Goal: Transaction & Acquisition: Purchase product/service

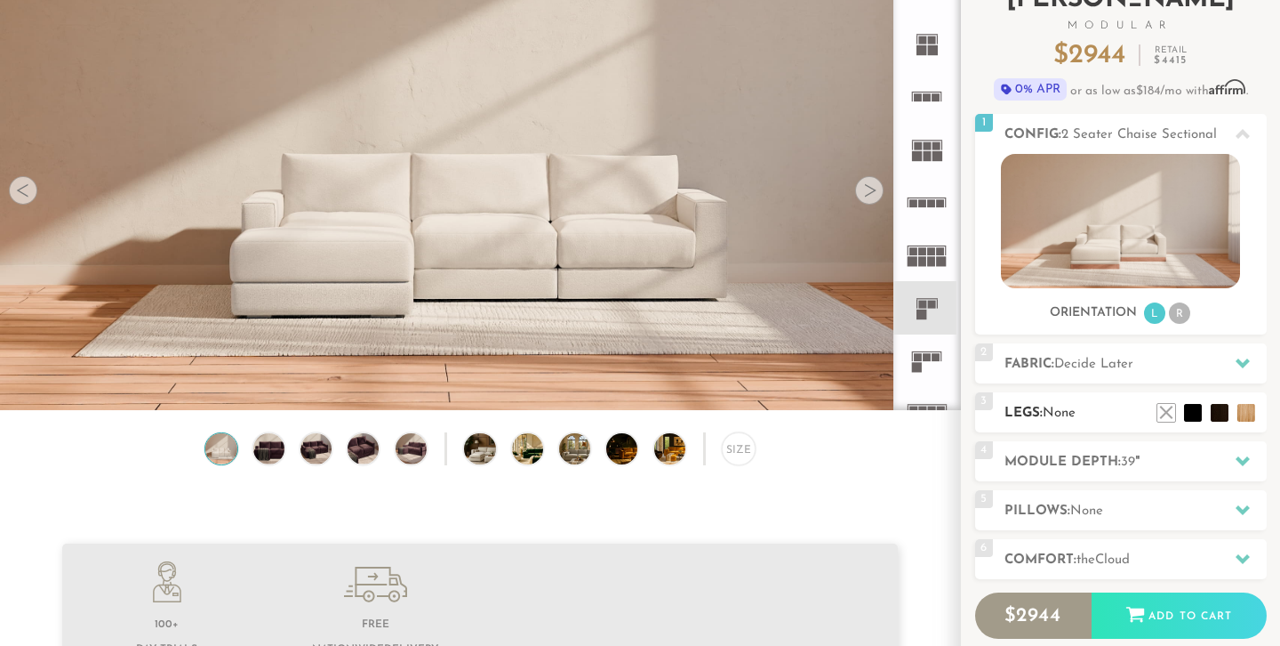
scroll to position [140, 0]
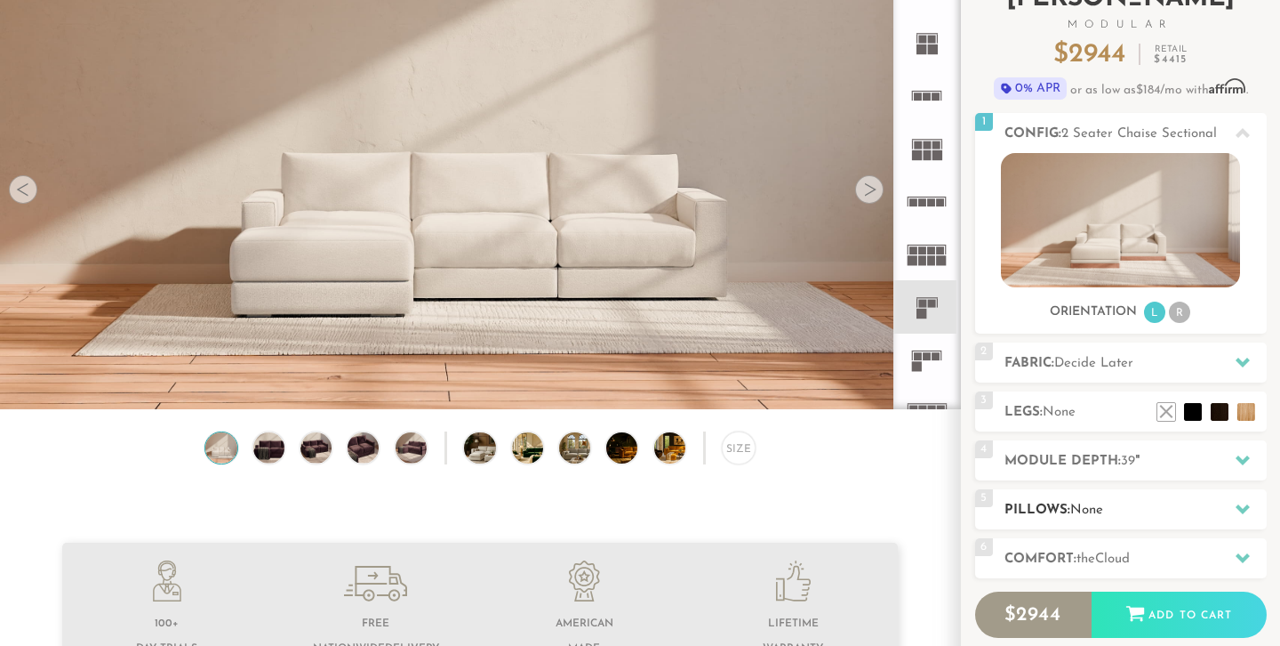
click at [1041, 513] on h2 "Pillows: None" at bounding box center [1136, 510] width 262 height 20
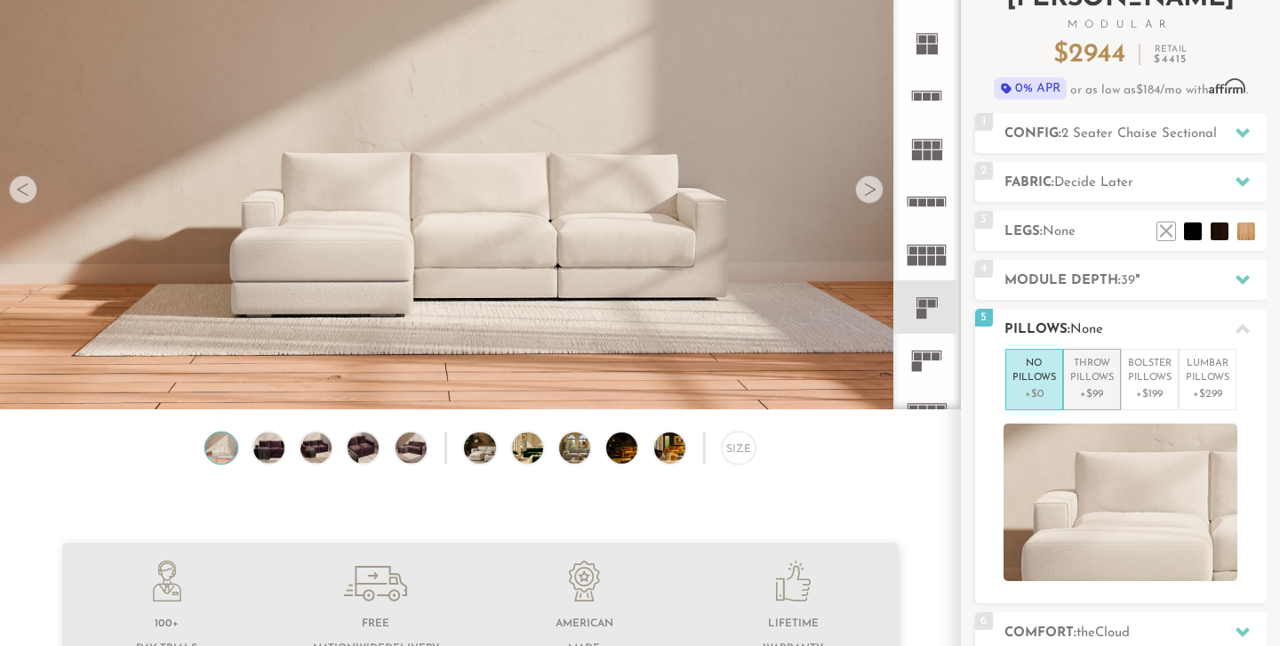
click at [1087, 374] on p "Throw Pillows" at bounding box center [1093, 371] width 44 height 29
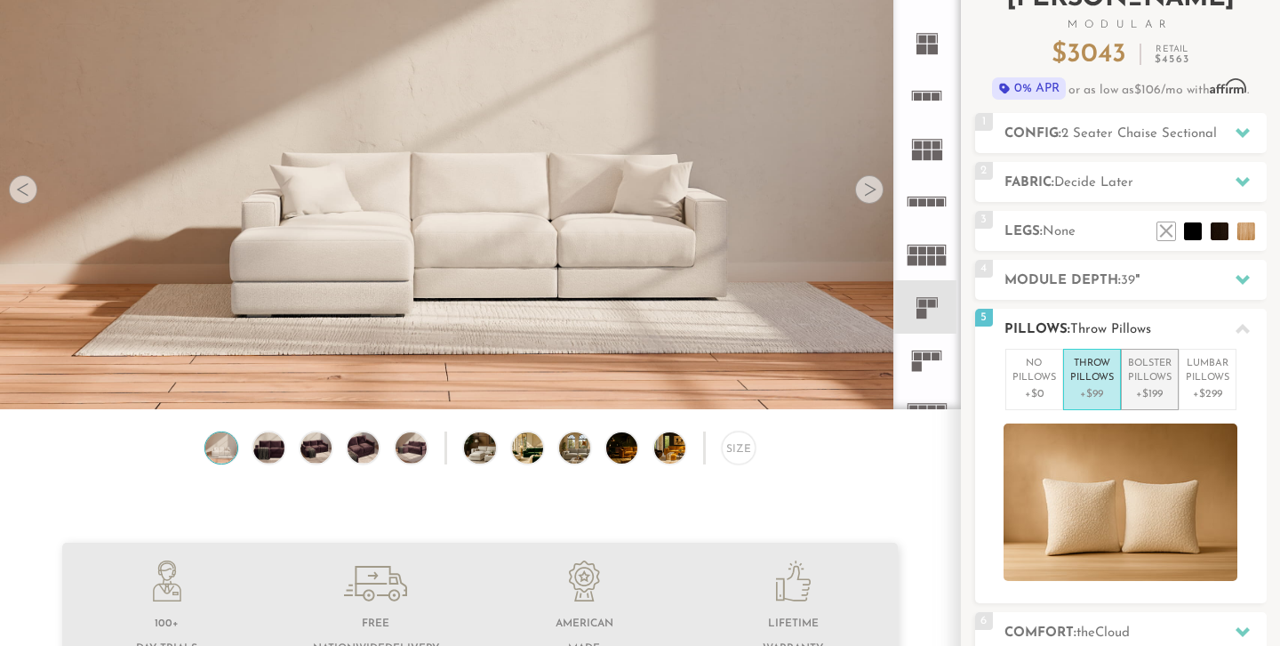
click at [1151, 387] on p "+$199" at bounding box center [1150, 394] width 44 height 16
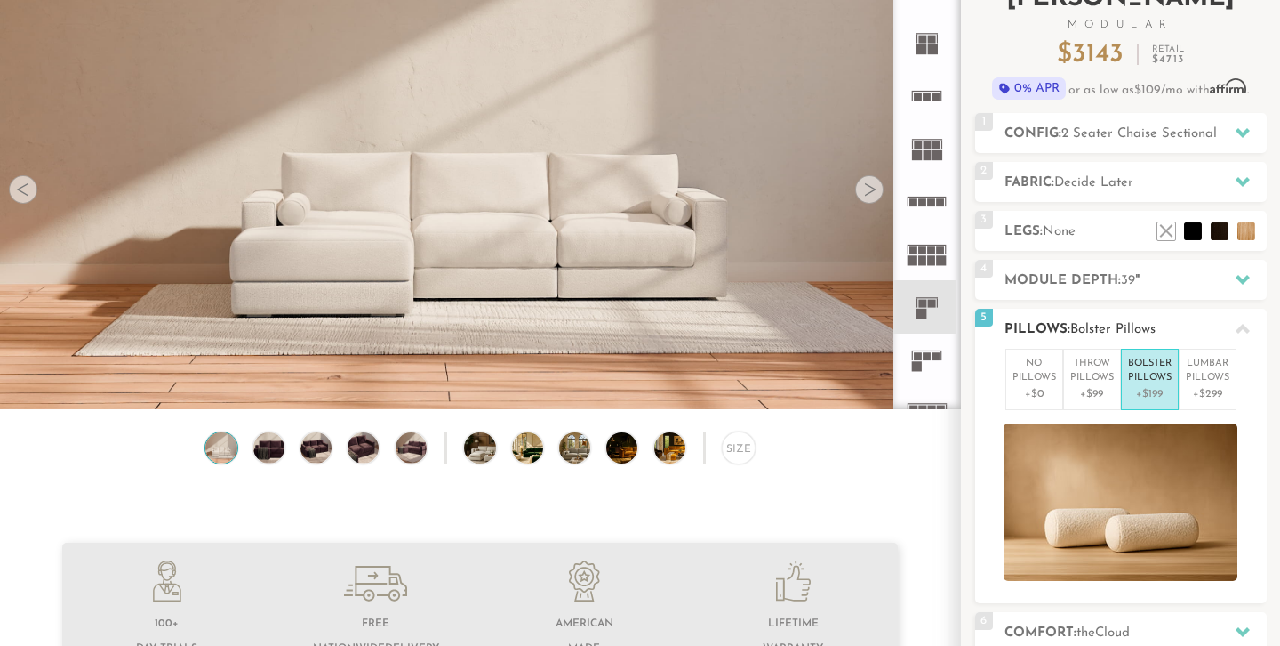
click at [1151, 387] on p "+$199" at bounding box center [1150, 394] width 44 height 16
click at [1201, 386] on p "+$299" at bounding box center [1208, 394] width 44 height 16
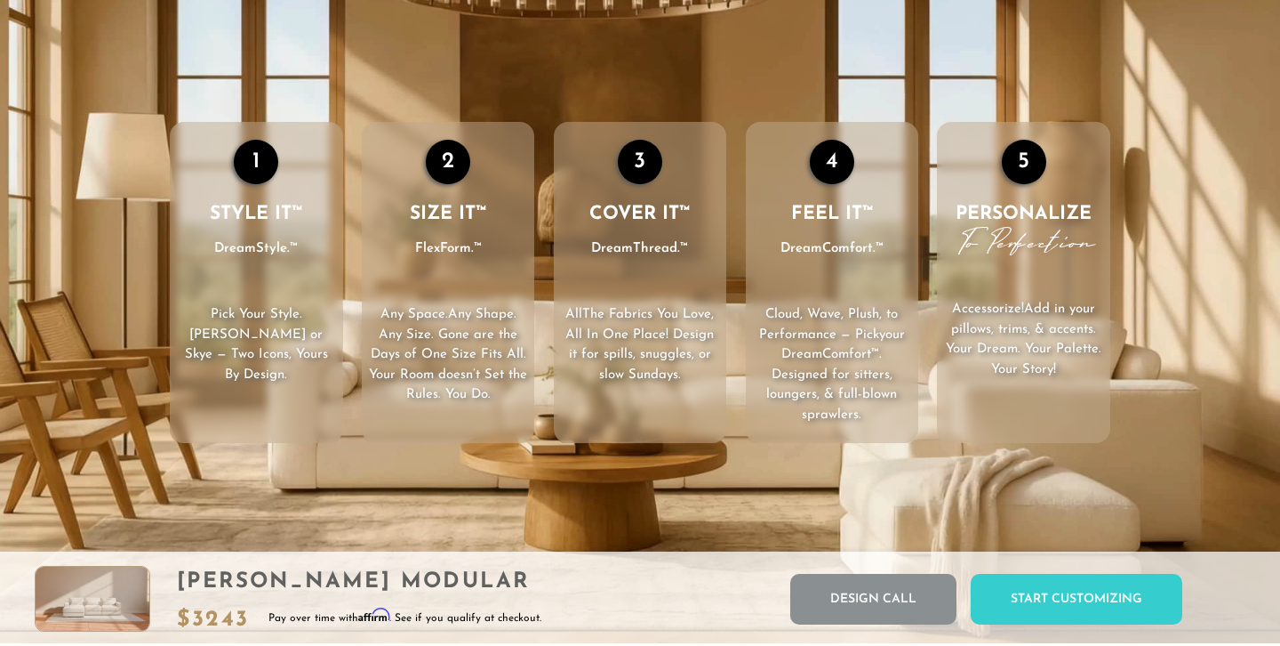
scroll to position [0, 0]
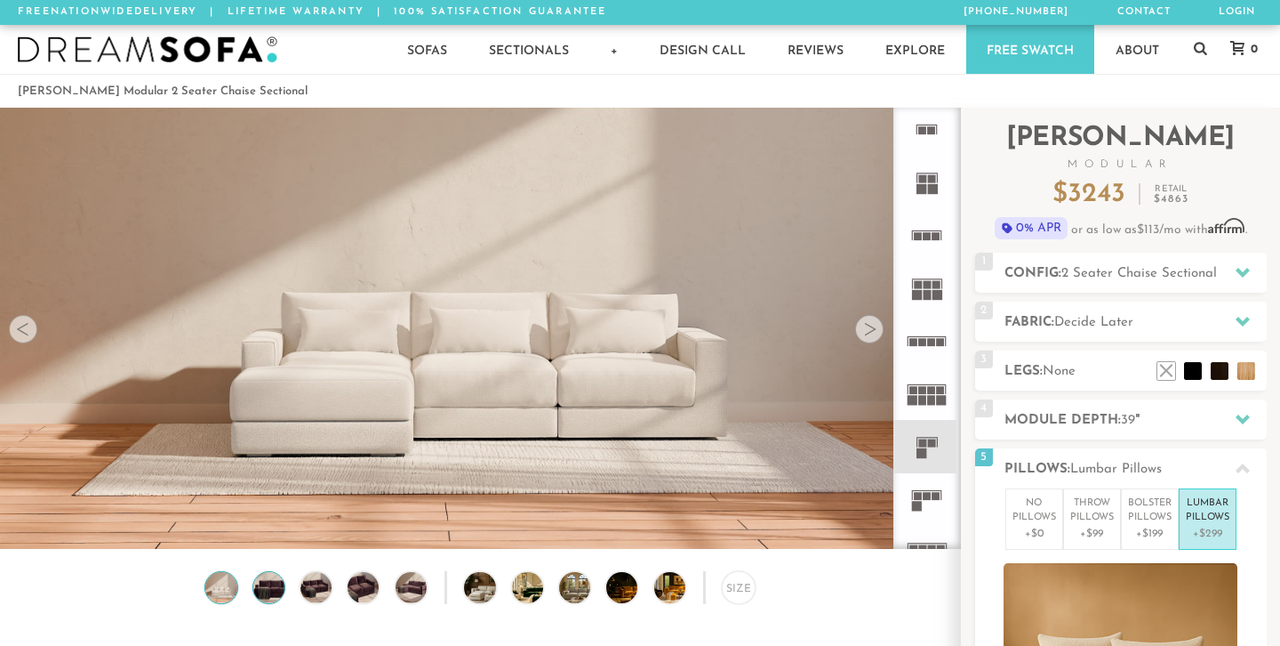
click at [267, 595] on img at bounding box center [268, 587] width 37 height 31
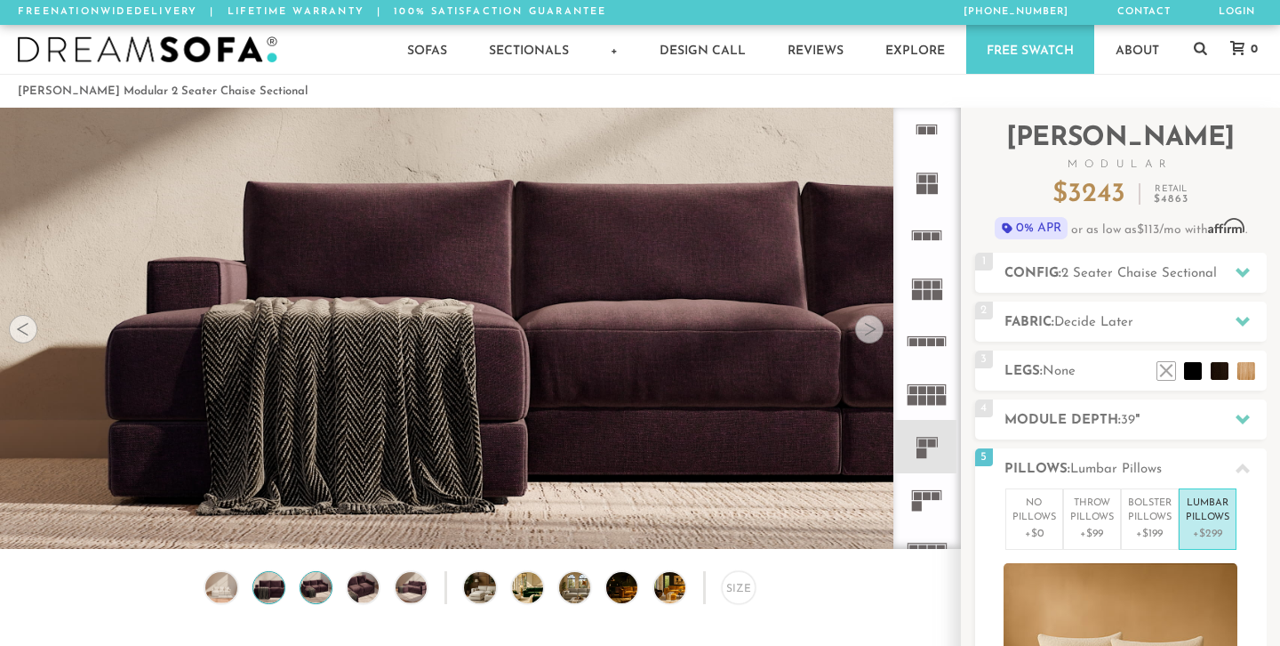
click at [305, 591] on img at bounding box center [316, 587] width 37 height 31
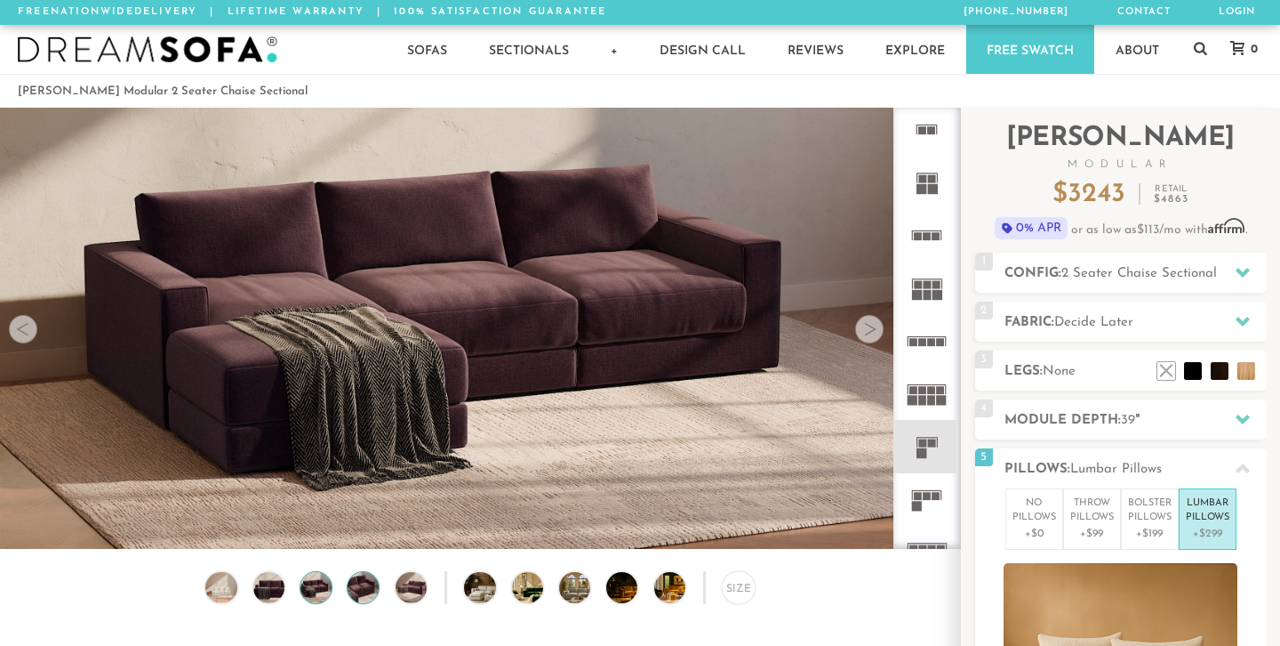
click at [350, 587] on img at bounding box center [363, 587] width 37 height 31
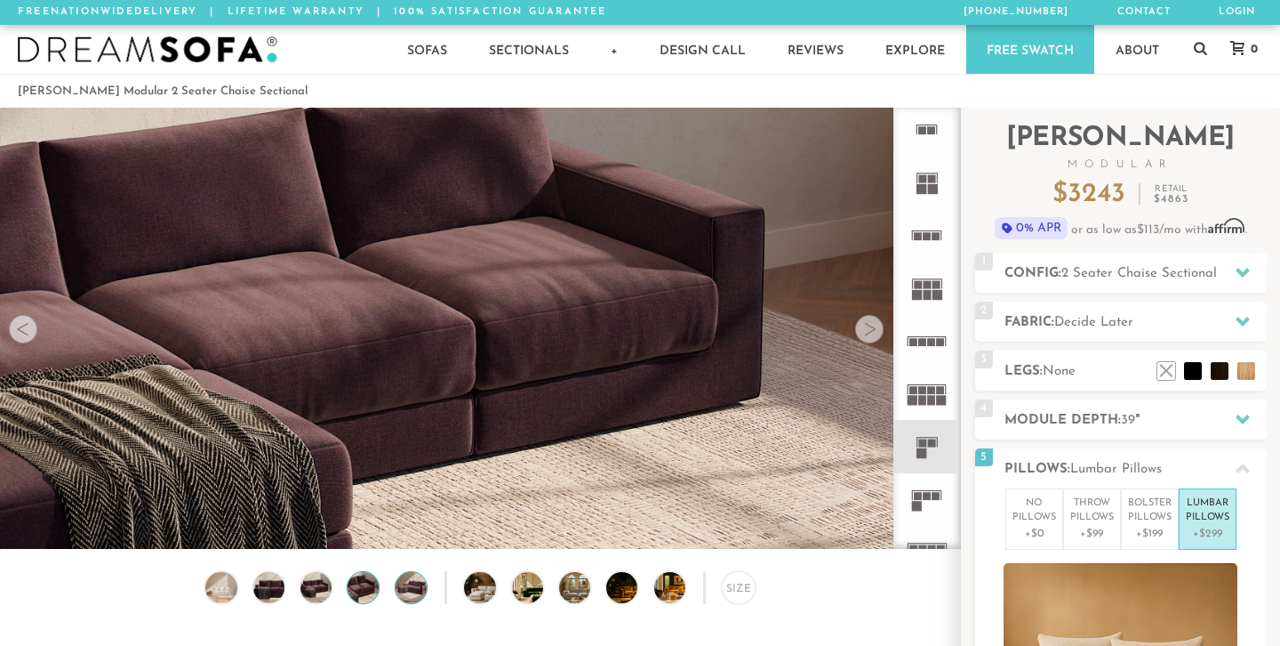
click at [404, 590] on img at bounding box center [410, 587] width 37 height 31
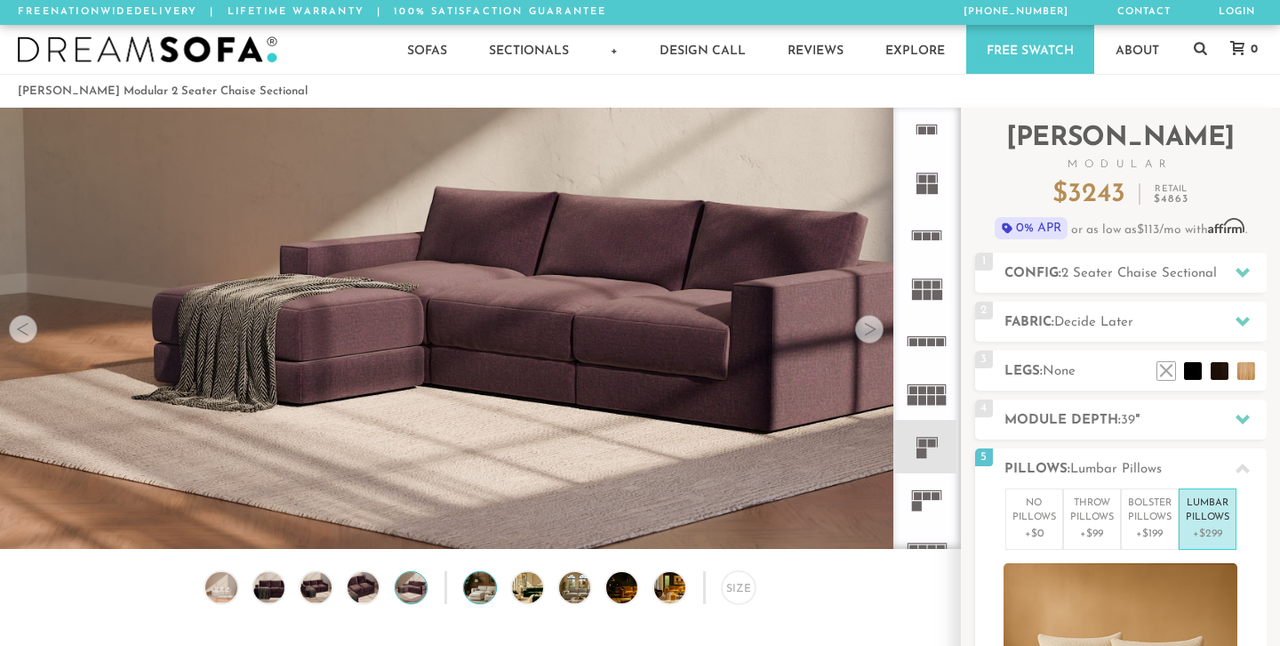
click at [479, 591] on img at bounding box center [491, 587] width 55 height 31
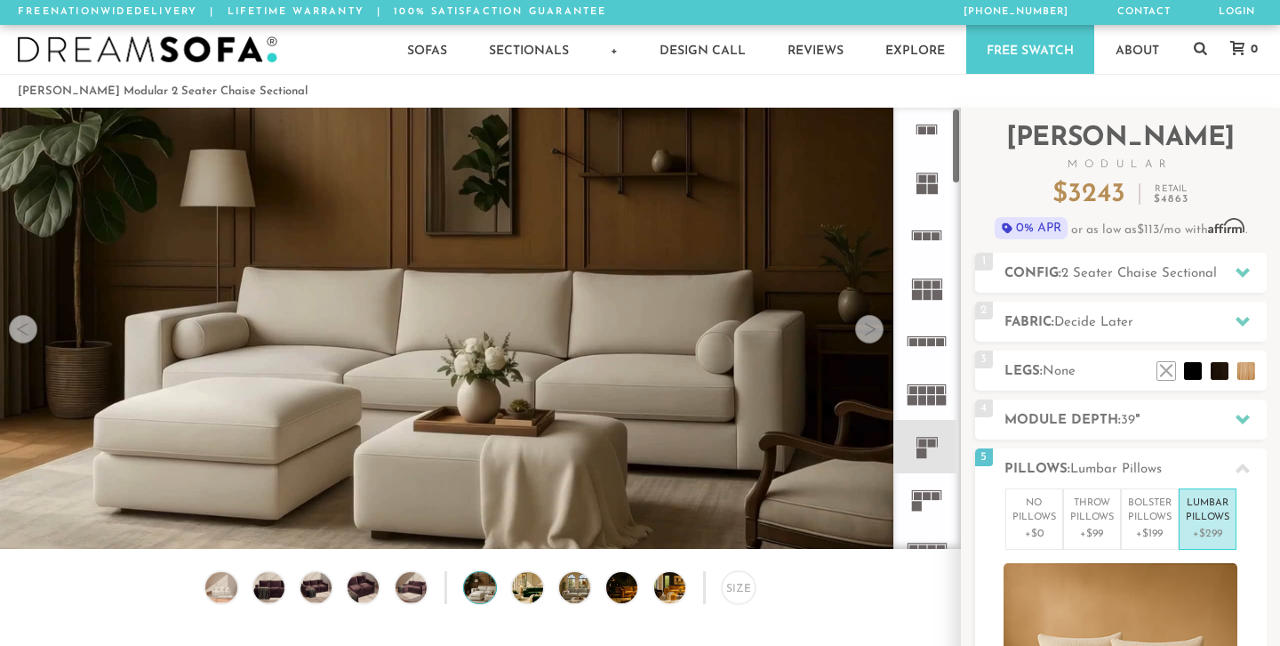
click at [924, 246] on icon at bounding box center [927, 235] width 52 height 52
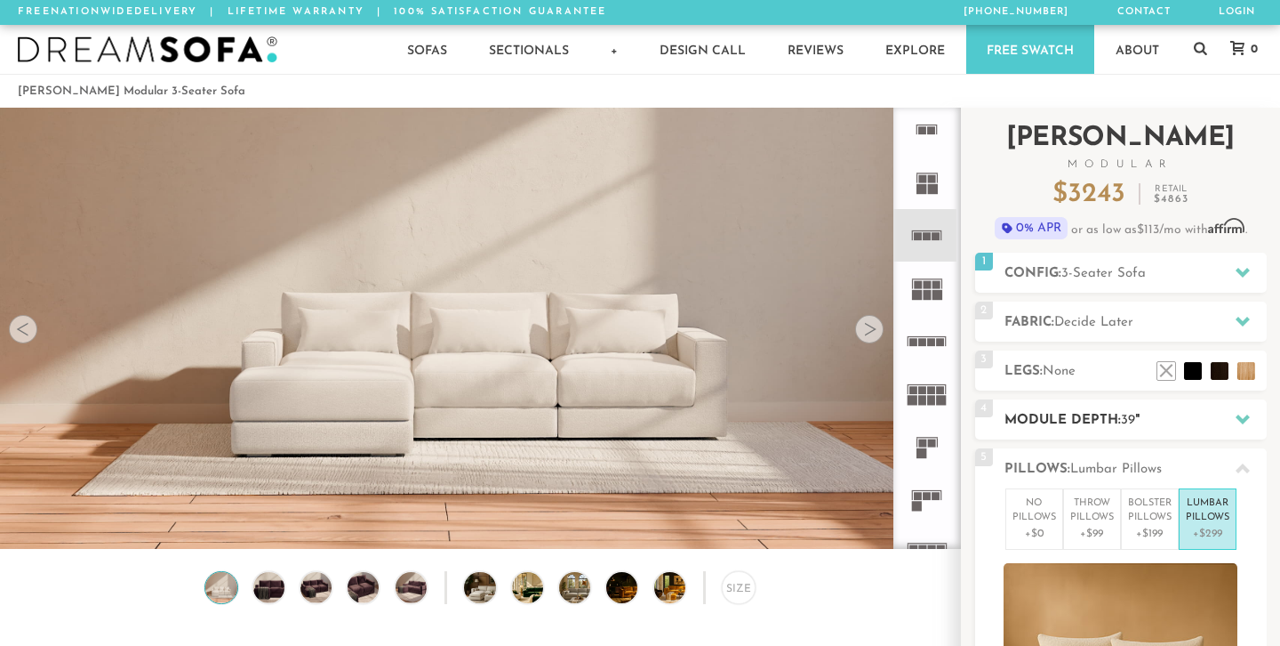
click at [1072, 430] on div "4 Module Depth: 39 "" at bounding box center [1121, 419] width 292 height 40
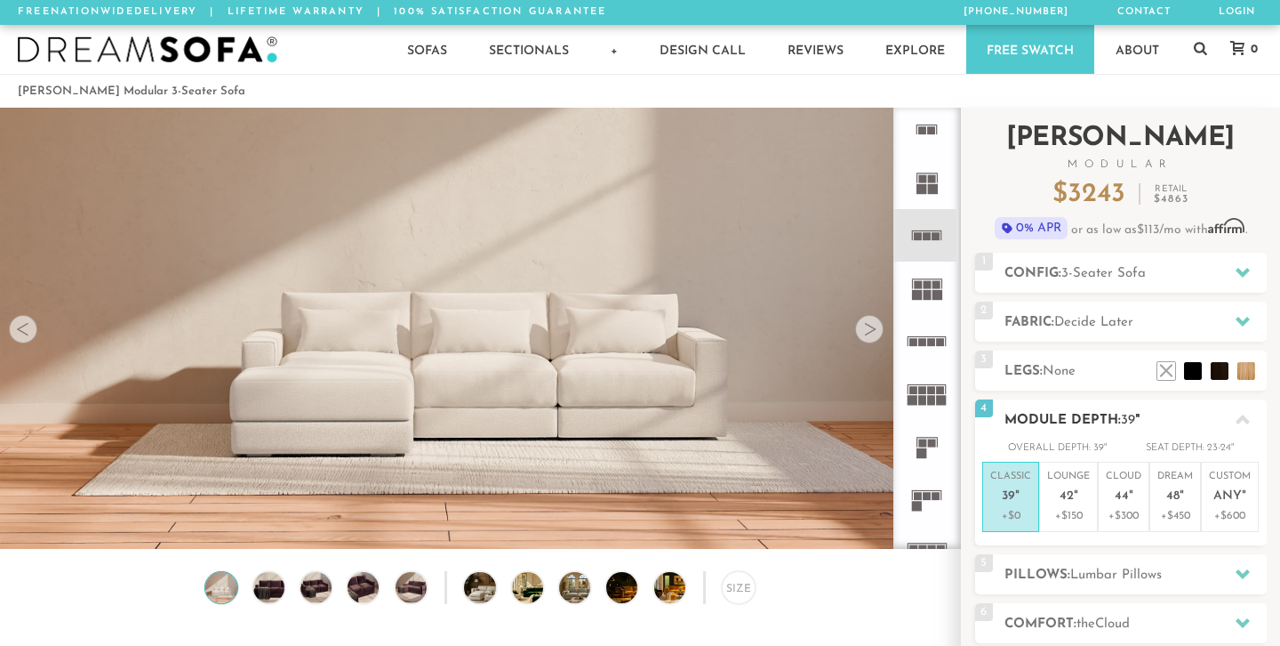
click at [1011, 493] on span "39" at bounding box center [1008, 496] width 13 height 15
click at [983, 407] on span "4" at bounding box center [984, 408] width 18 height 18
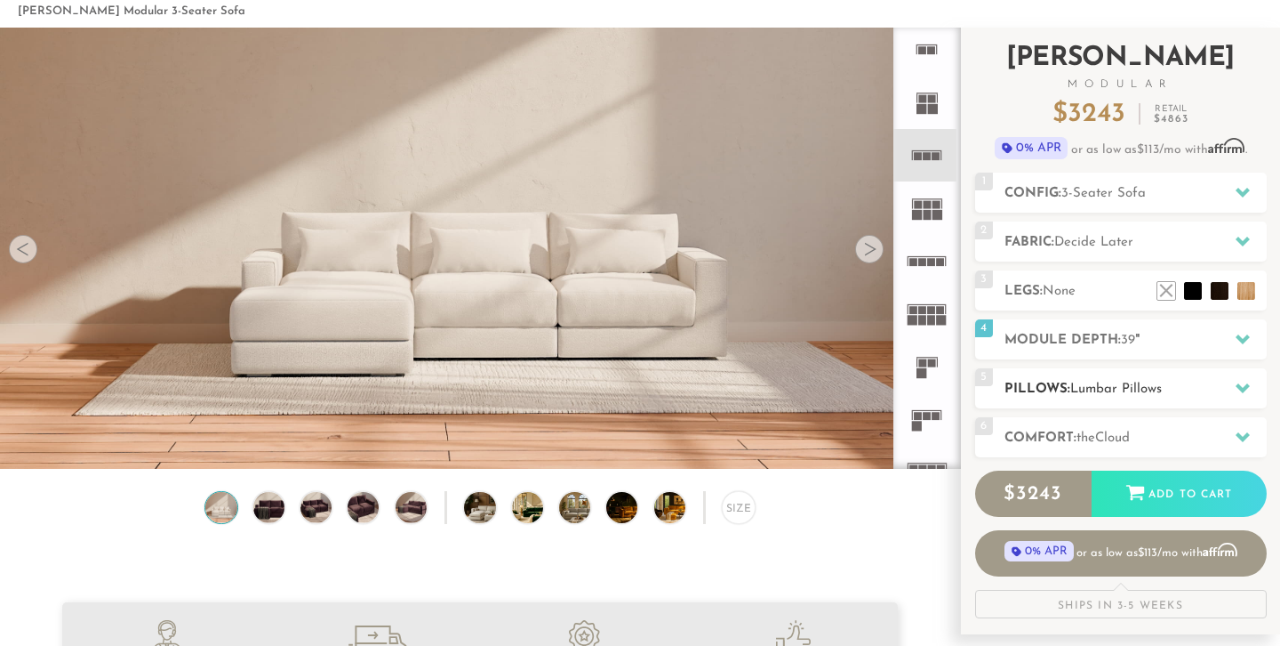
scroll to position [83, 0]
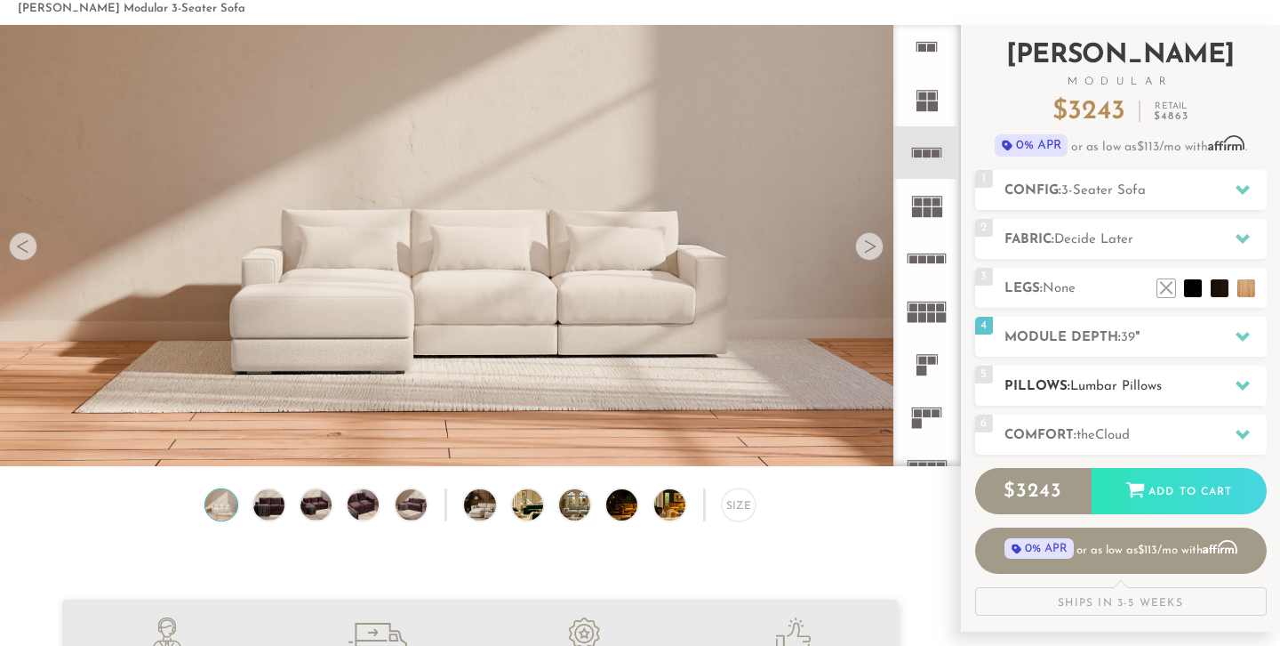
click at [1030, 389] on h2 "Pillows: Lumbar Pillows" at bounding box center [1136, 386] width 262 height 20
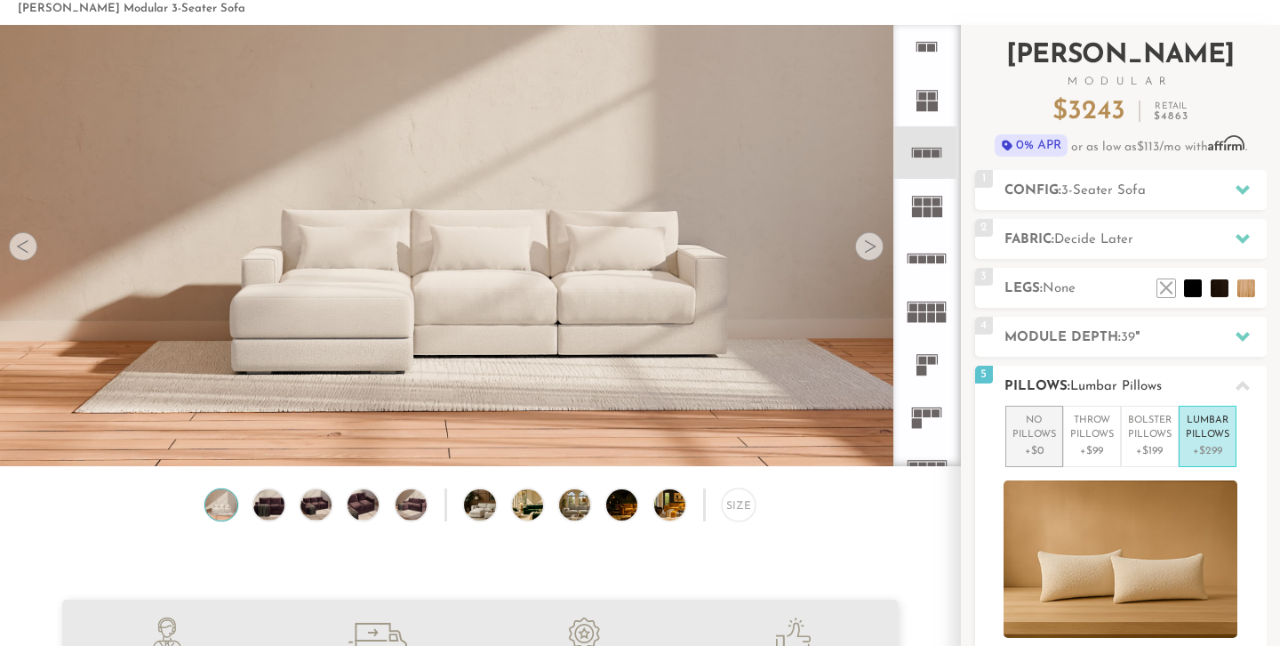
click at [1026, 437] on p "No Pillows" at bounding box center [1035, 427] width 44 height 29
